Goal: Transaction & Acquisition: Purchase product/service

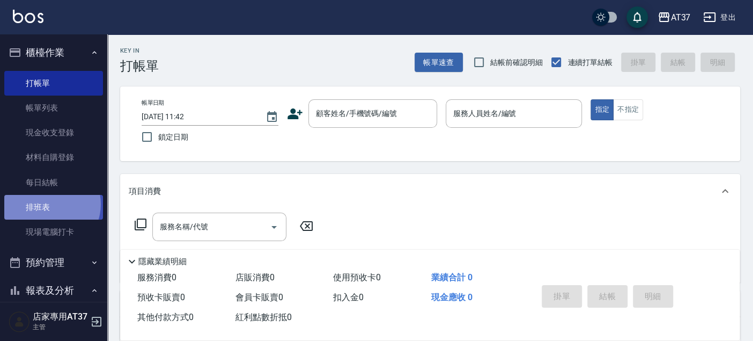
click at [49, 204] on link "排班表" at bounding box center [53, 207] width 99 height 25
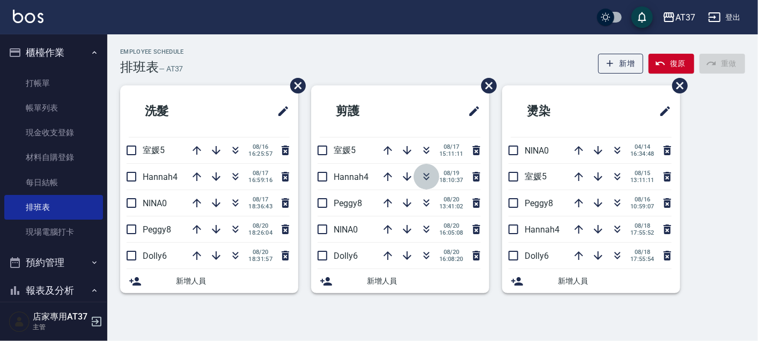
click at [425, 175] on icon "button" at bounding box center [427, 175] width 6 height 4
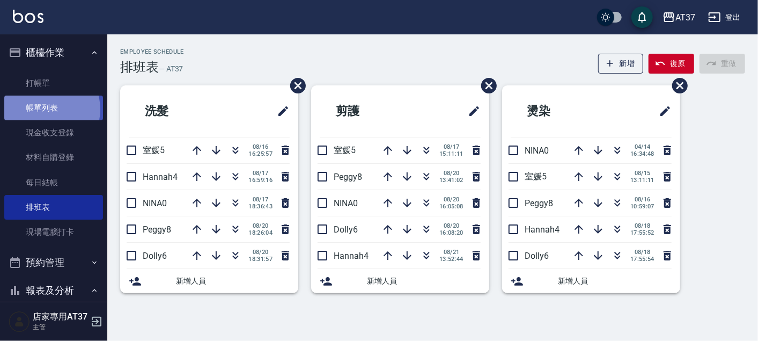
click at [45, 109] on link "帳單列表" at bounding box center [53, 108] width 99 height 25
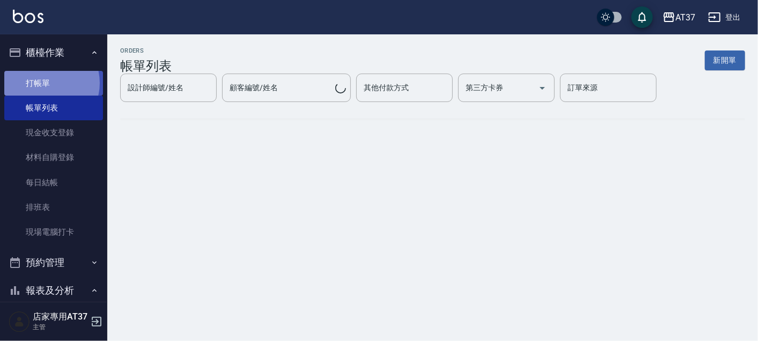
click at [43, 83] on link "打帳單" at bounding box center [53, 83] width 99 height 25
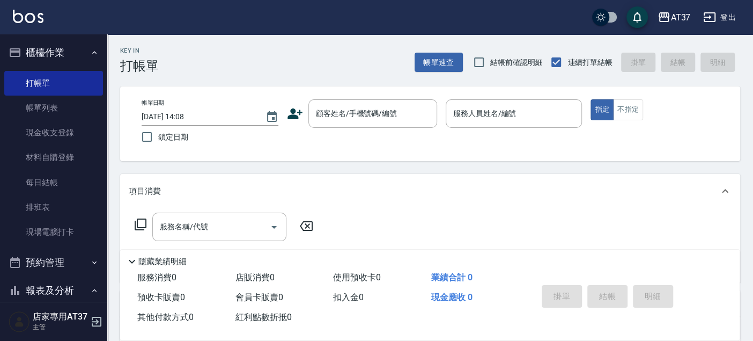
click at [307, 100] on div "顧客姓名/手機號碼/編號 顧客姓名/手機號碼/編號" at bounding box center [362, 113] width 150 height 28
click at [331, 105] on input "顧客姓名/手機號碼/編號" at bounding box center [364, 113] width 103 height 19
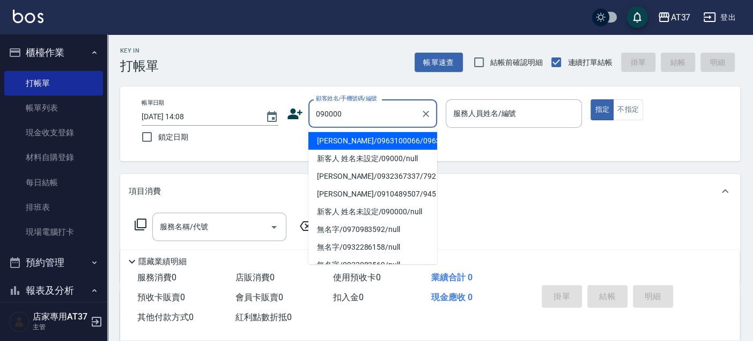
type input "新客人 姓名未設定/090000/null"
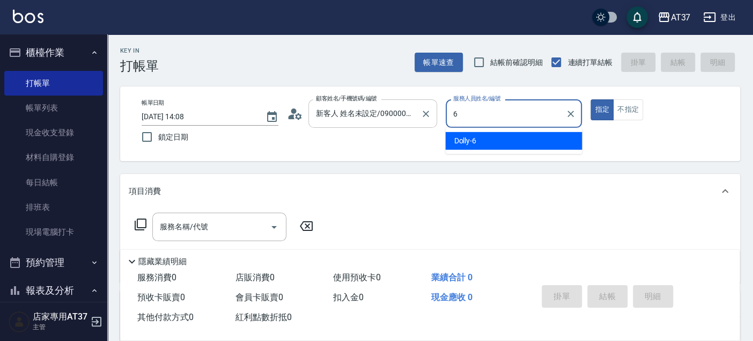
type input "6"
type button "true"
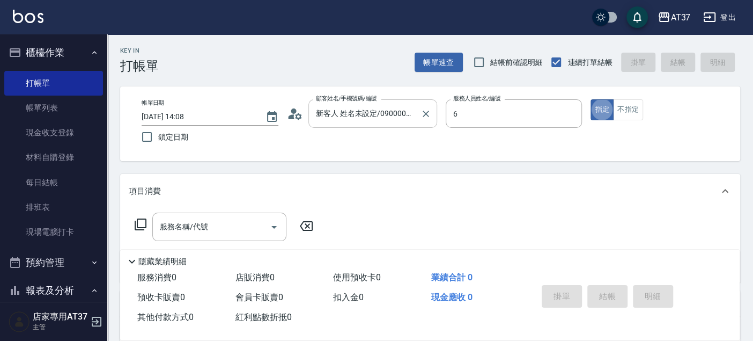
type input "Dolly-6"
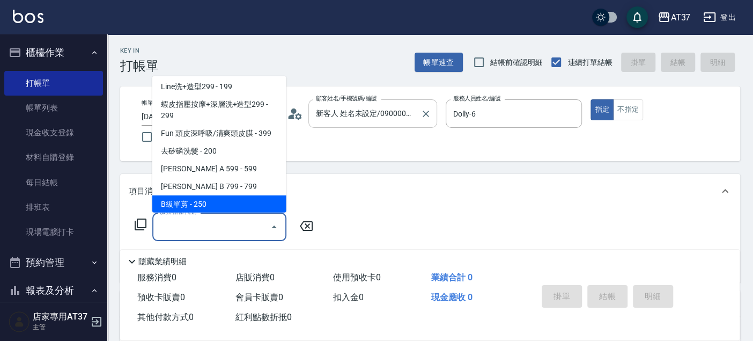
scroll to position [180, 0]
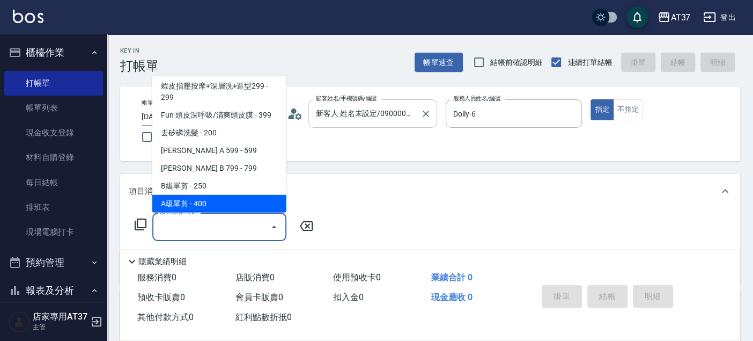
type input "A級單剪(202)"
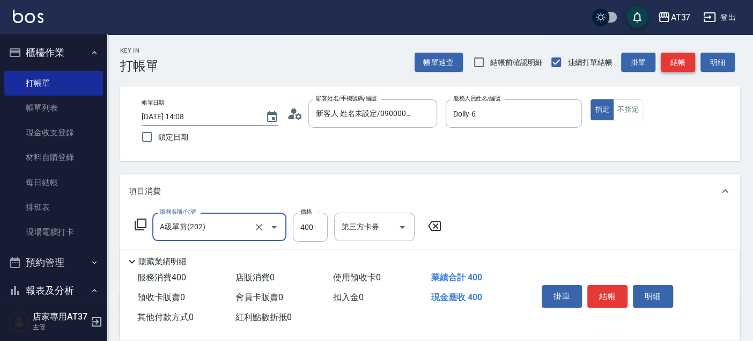
click at [683, 62] on button "結帳" at bounding box center [678, 63] width 34 height 20
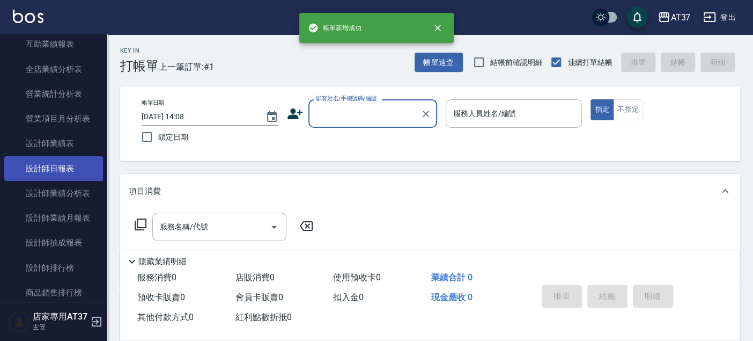
scroll to position [476, 0]
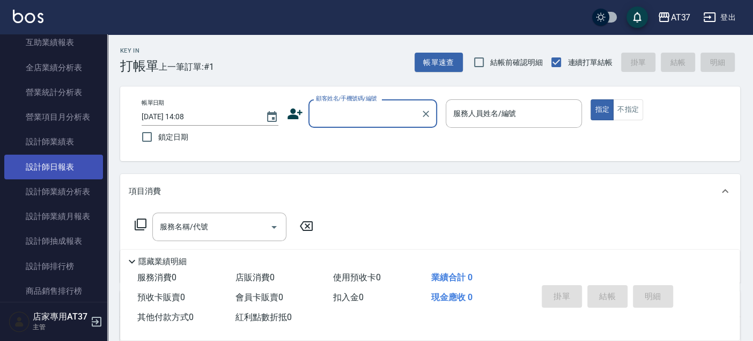
drag, startPoint x: 65, startPoint y: 160, endPoint x: 82, endPoint y: 157, distance: 16.9
click at [65, 160] on link "設計師日報表" at bounding box center [53, 167] width 99 height 25
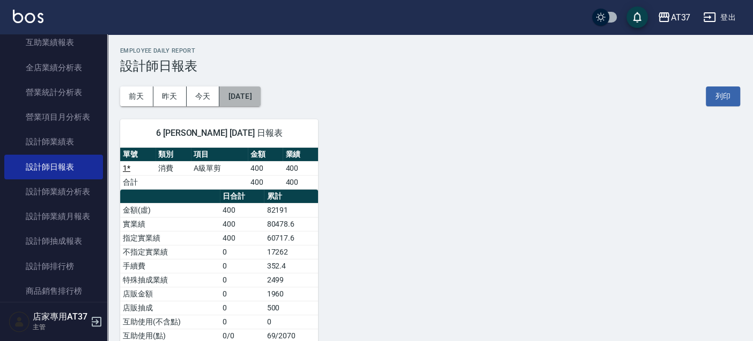
click at [258, 92] on button "[DATE]" at bounding box center [239, 96] width 41 height 20
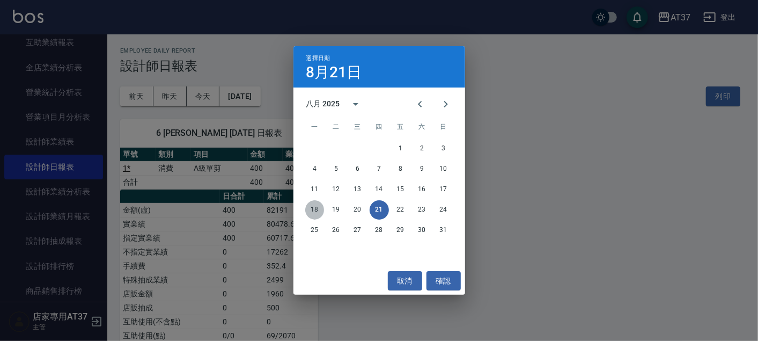
click at [315, 213] on button "18" at bounding box center [314, 209] width 19 height 19
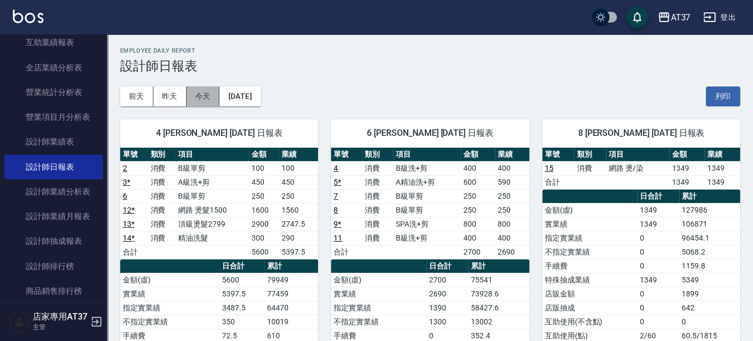
click at [211, 87] on button "今天" at bounding box center [203, 96] width 33 height 20
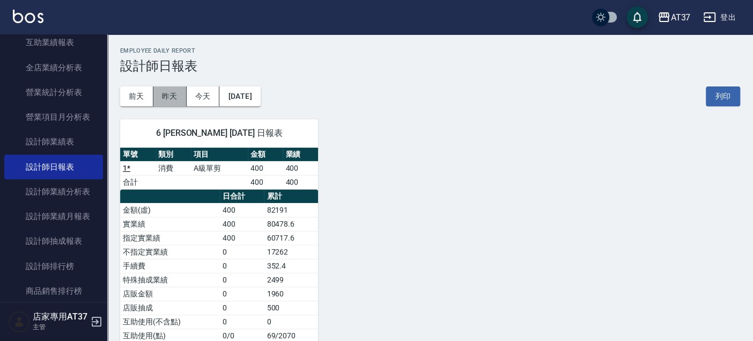
click at [178, 90] on button "昨天" at bounding box center [169, 96] width 33 height 20
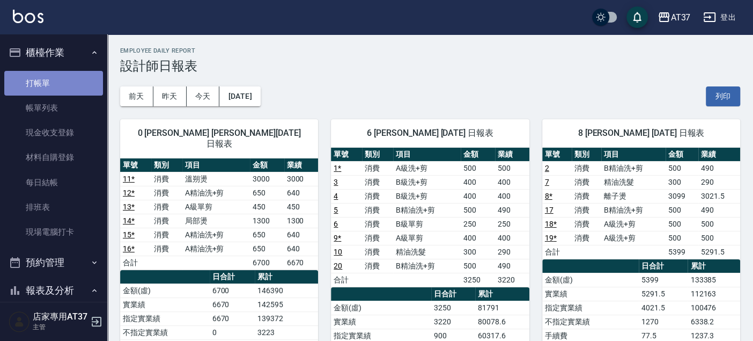
click at [56, 79] on link "打帳單" at bounding box center [53, 83] width 99 height 25
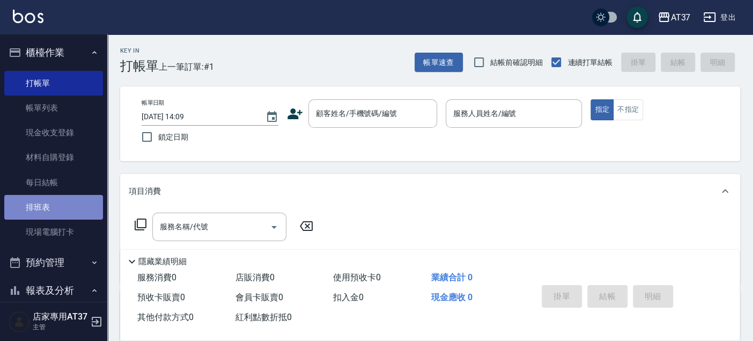
click at [96, 202] on link "排班表" at bounding box center [53, 207] width 99 height 25
